Goal: Navigation & Orientation: Find specific page/section

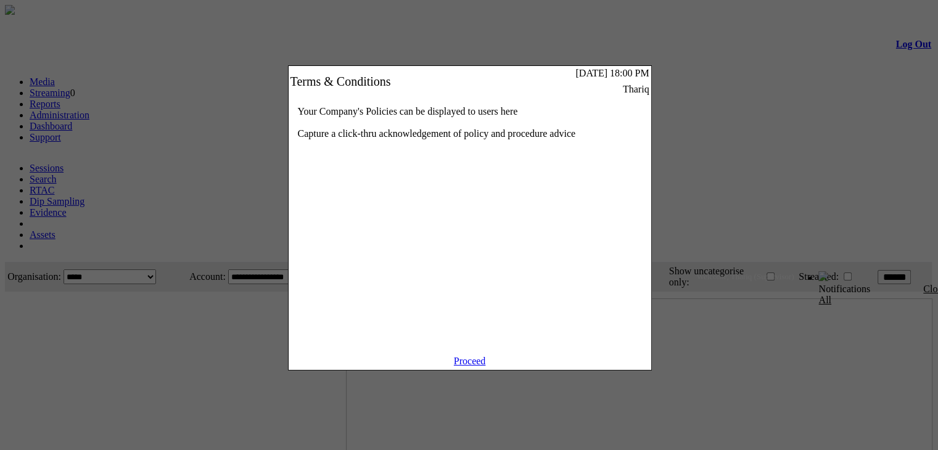
click at [457, 366] on link "Proceed" at bounding box center [470, 361] width 32 height 10
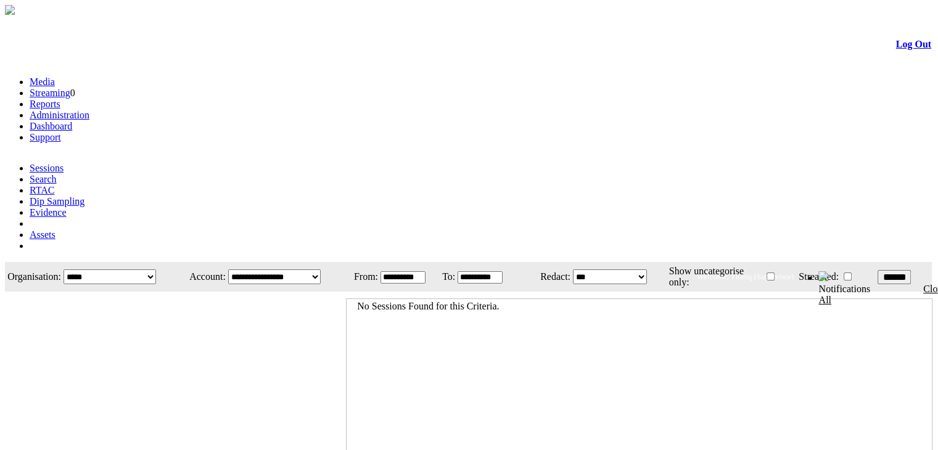
click at [89, 110] on link "Administration" at bounding box center [60, 115] width 60 height 10
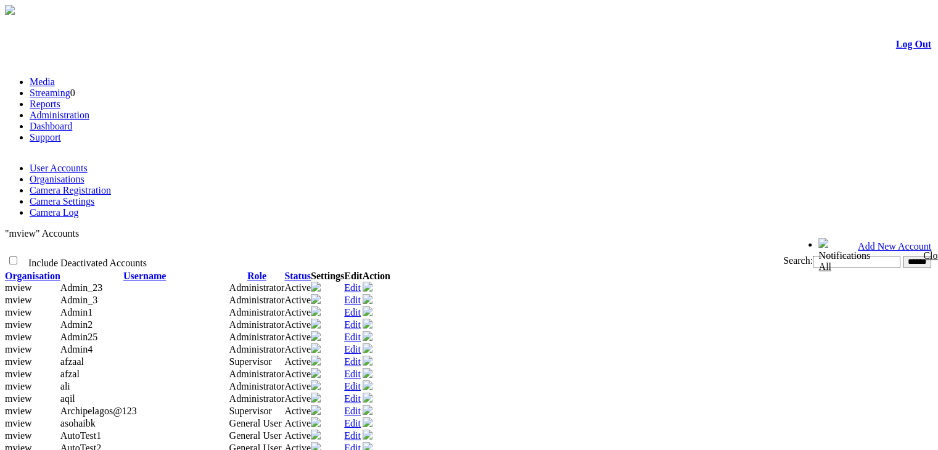
click at [132, 174] on li "Organisations" at bounding box center [482, 179] width 904 height 11
click at [85, 174] on link "Organisations" at bounding box center [57, 179] width 55 height 10
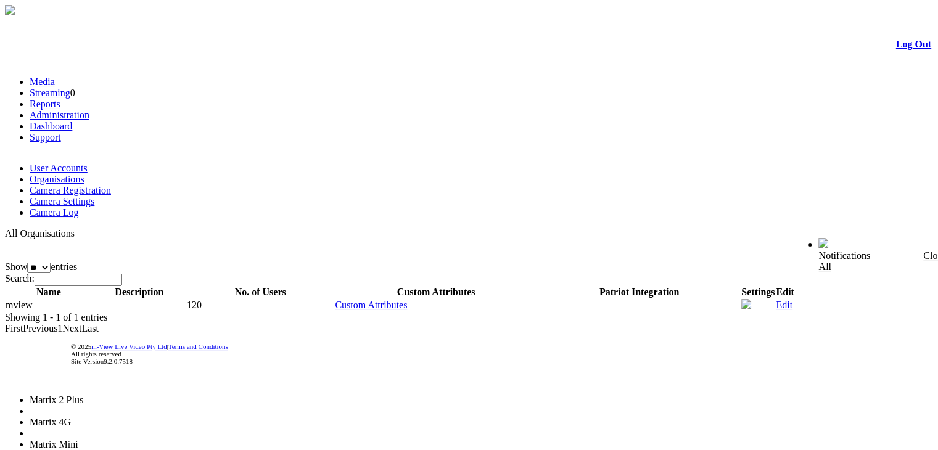
click at [126, 439] on li "Matrix Mini" at bounding box center [78, 444] width 96 height 11
